Goal: Transaction & Acquisition: Purchase product/service

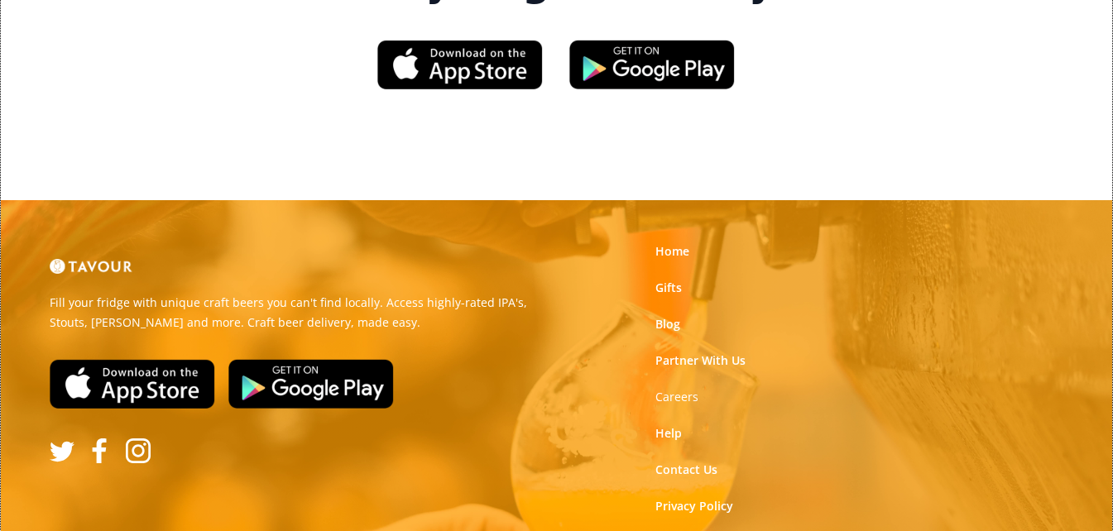
scroll to position [2600, 0]
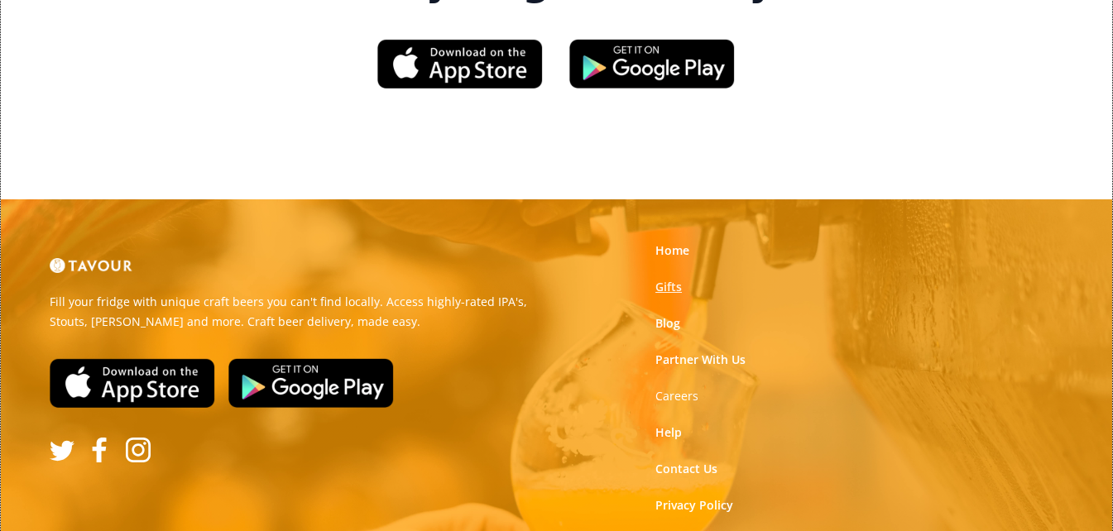
click at [665, 279] on link "Gifts" at bounding box center [669, 287] width 26 height 17
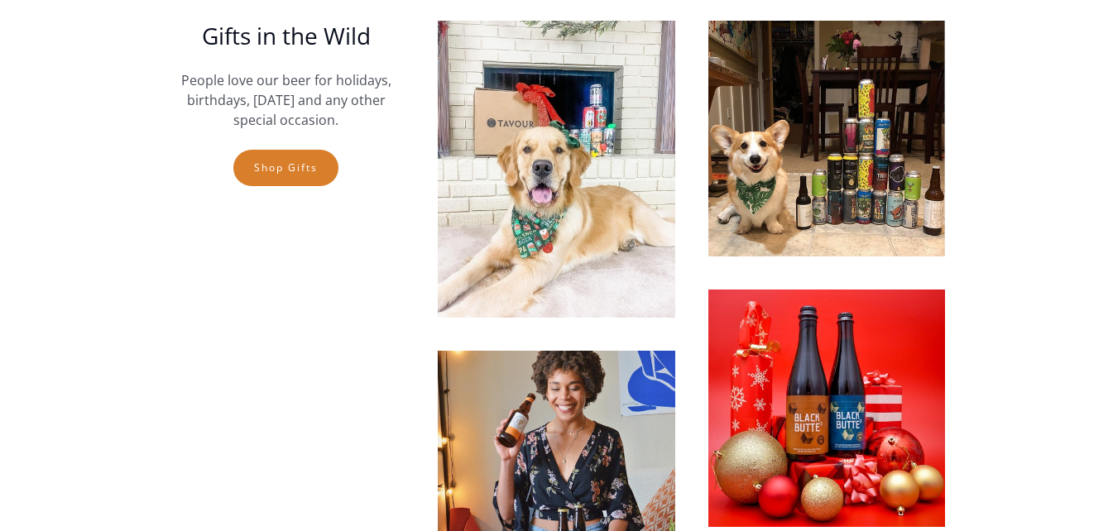
scroll to position [3559, 0]
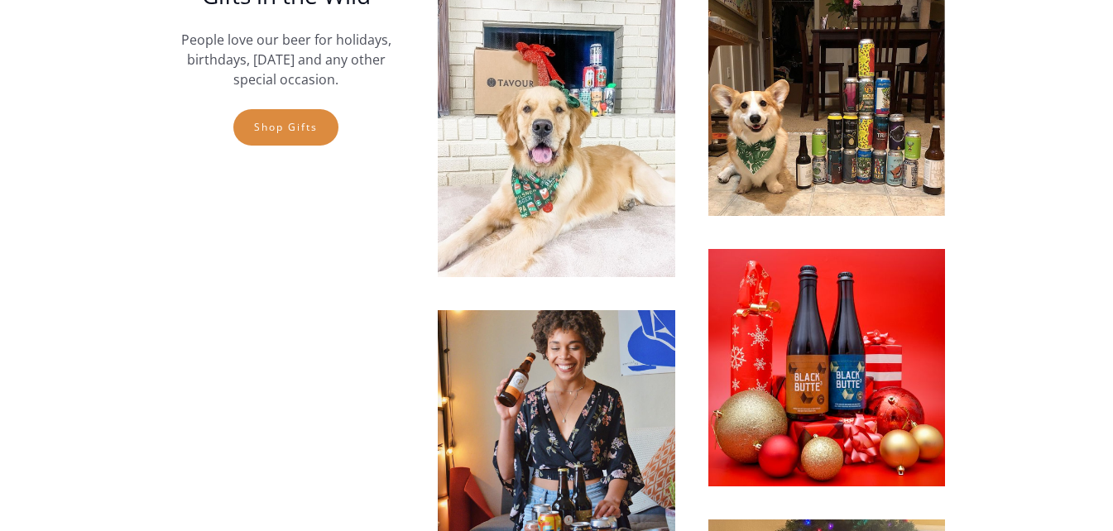
click at [254, 114] on link "Shop gifts" at bounding box center [285, 127] width 105 height 36
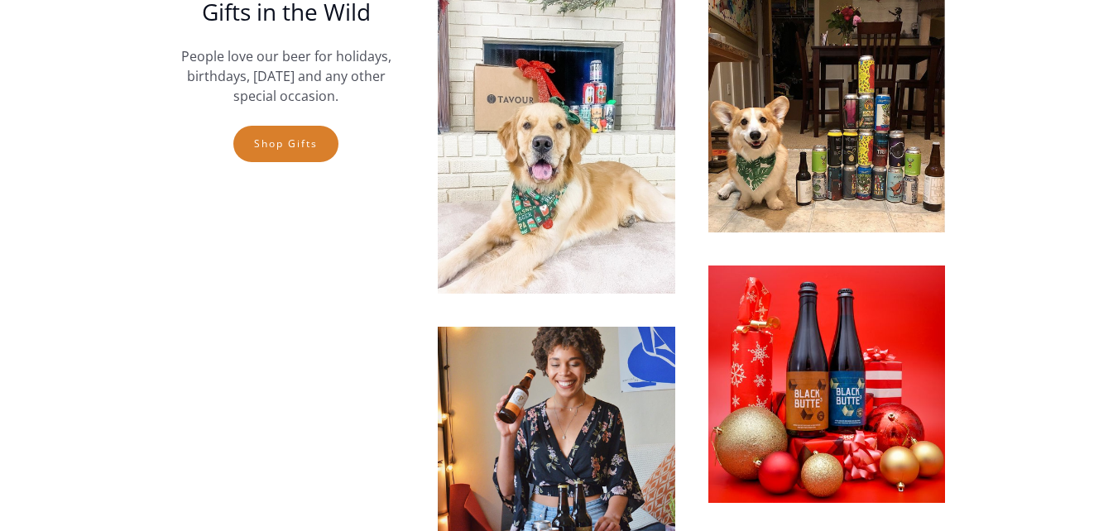
scroll to position [2032, 0]
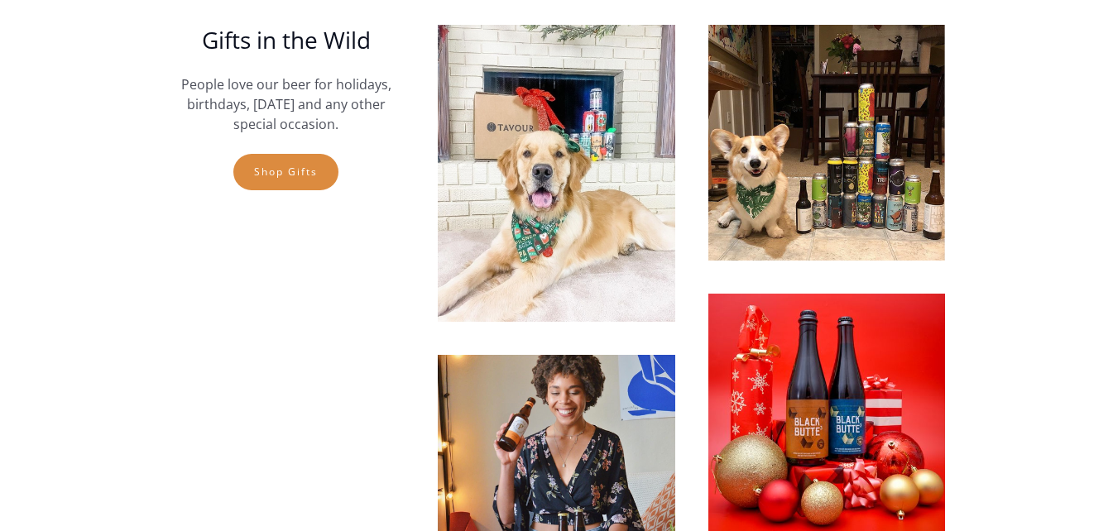
click at [318, 180] on link "Shop gifts" at bounding box center [285, 172] width 105 height 36
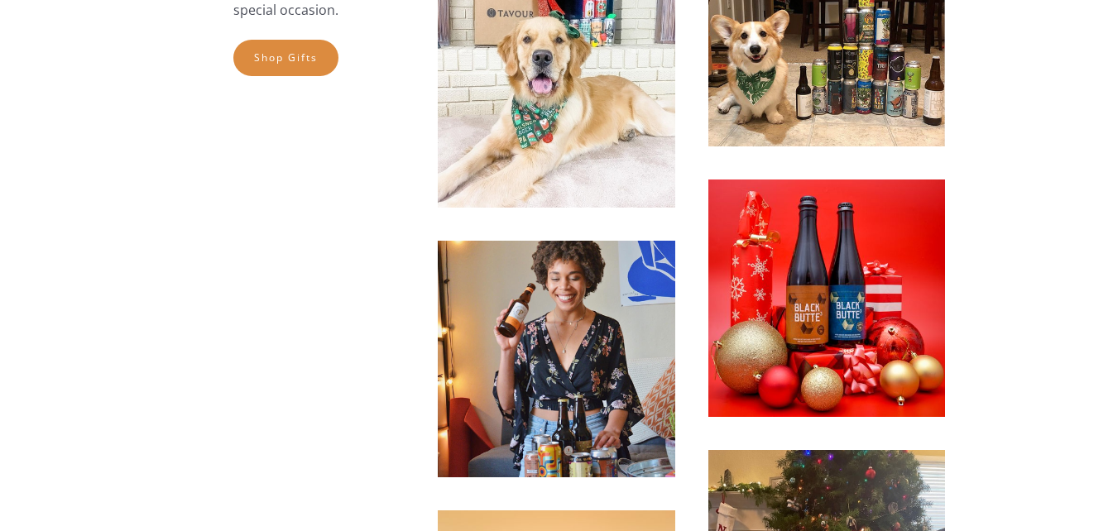
scroll to position [2152, 0]
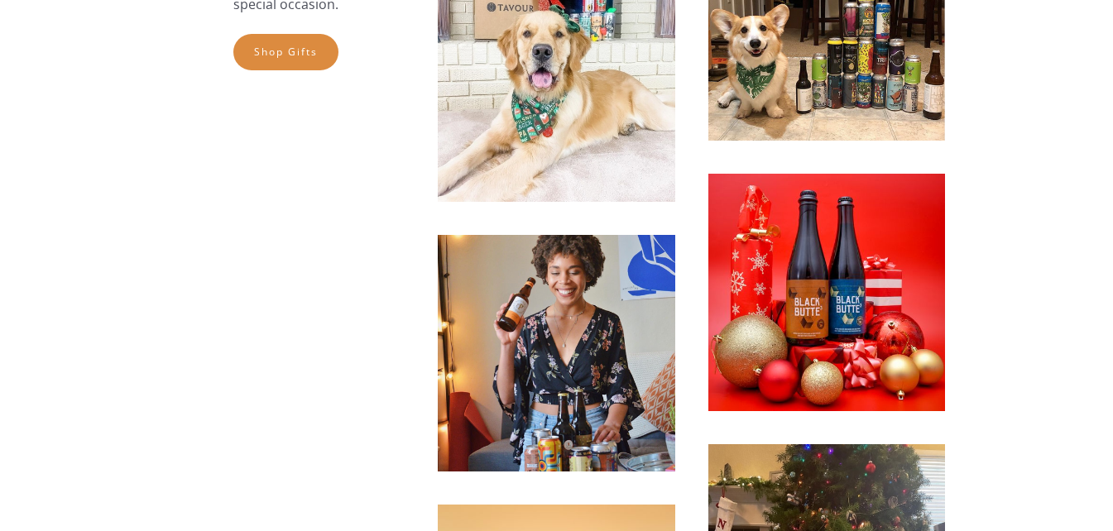
click at [266, 46] on link "Shop gifts" at bounding box center [285, 52] width 105 height 36
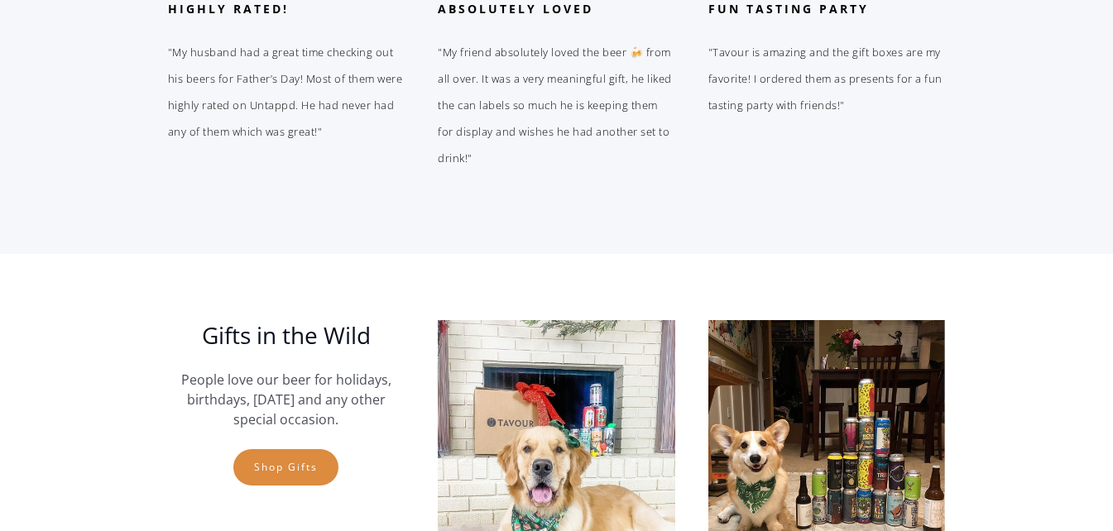
scroll to position [1738, 0]
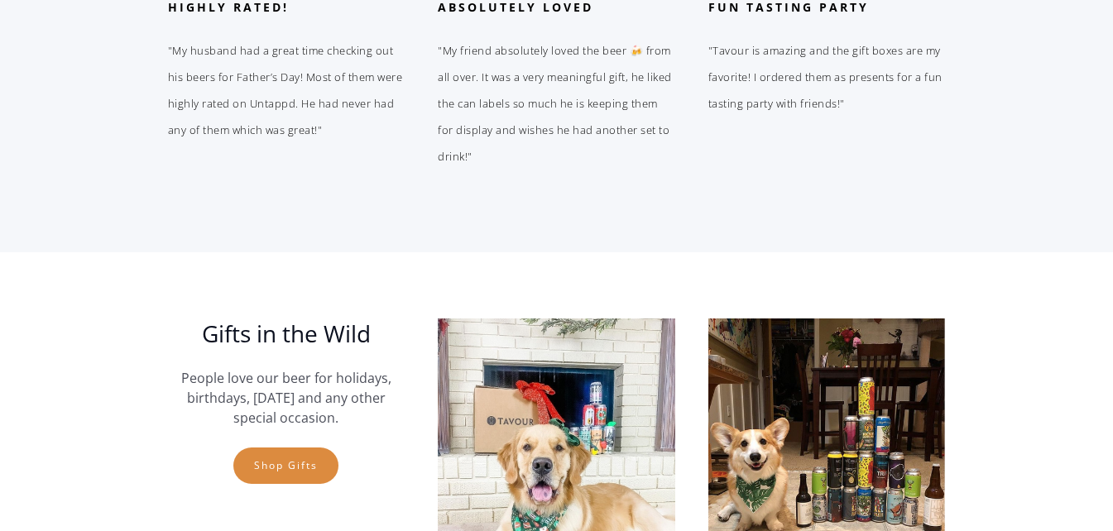
click at [255, 462] on link "Shop gifts" at bounding box center [285, 466] width 105 height 36
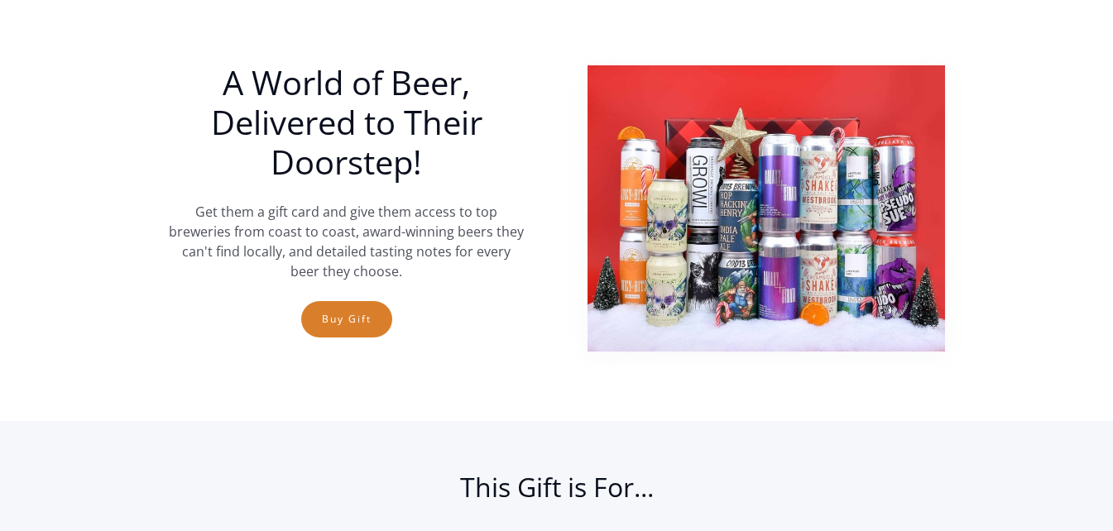
scroll to position [0, 0]
